Goal: Navigation & Orientation: Find specific page/section

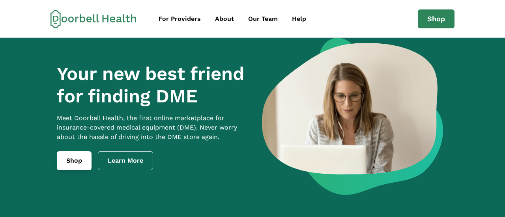
click at [79, 165] on link "Shop" at bounding box center [74, 161] width 35 height 19
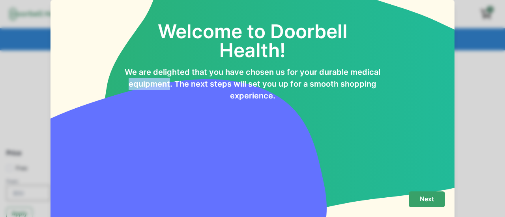
click at [421, 198] on p "Next" at bounding box center [427, 199] width 14 height 7
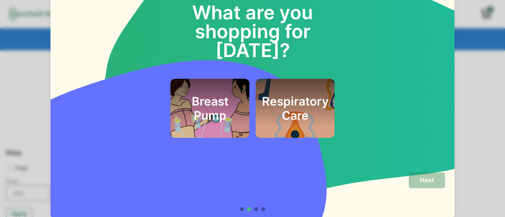
scroll to position [19, 0]
click at [293, 94] on h2 "Respiratory Care" at bounding box center [295, 108] width 67 height 28
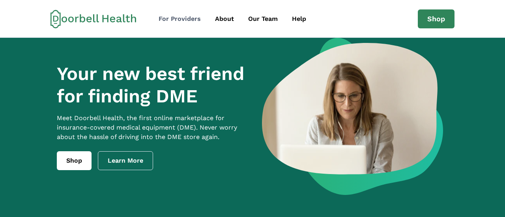
click at [182, 18] on div "For Providers" at bounding box center [180, 18] width 42 height 9
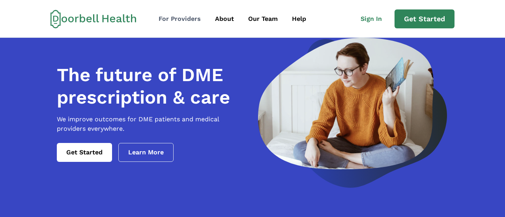
click at [181, 19] on div "For Providers" at bounding box center [180, 18] width 42 height 9
click at [223, 21] on div "About" at bounding box center [224, 18] width 19 height 9
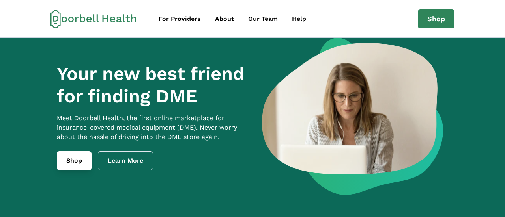
click at [79, 170] on link "Shop" at bounding box center [74, 161] width 35 height 19
